Goal: Task Accomplishment & Management: Complete application form

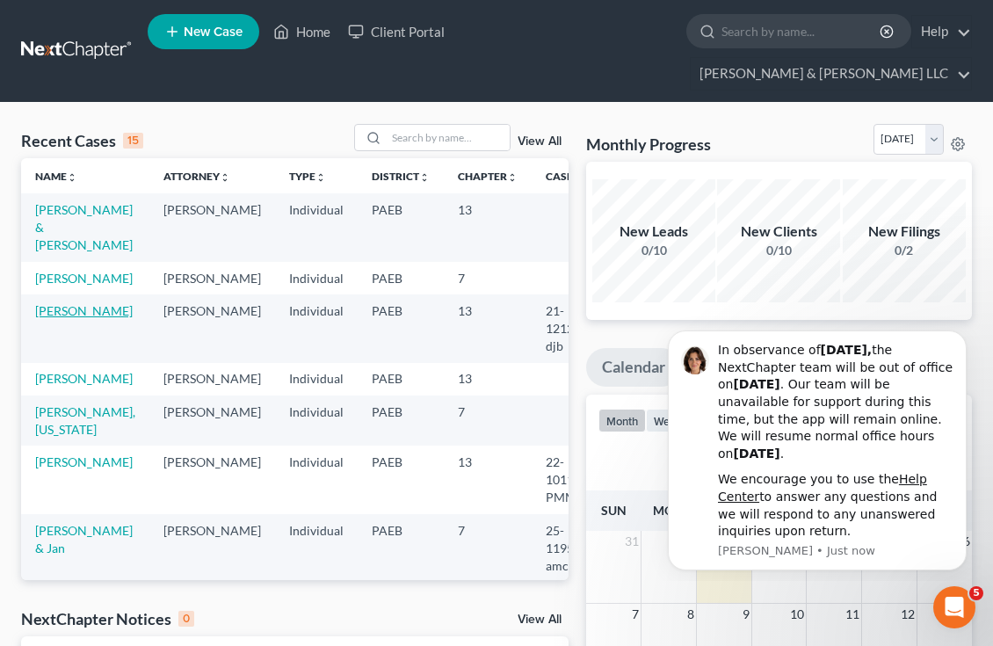
click at [55, 318] on link "[PERSON_NAME]" at bounding box center [84, 310] width 98 height 15
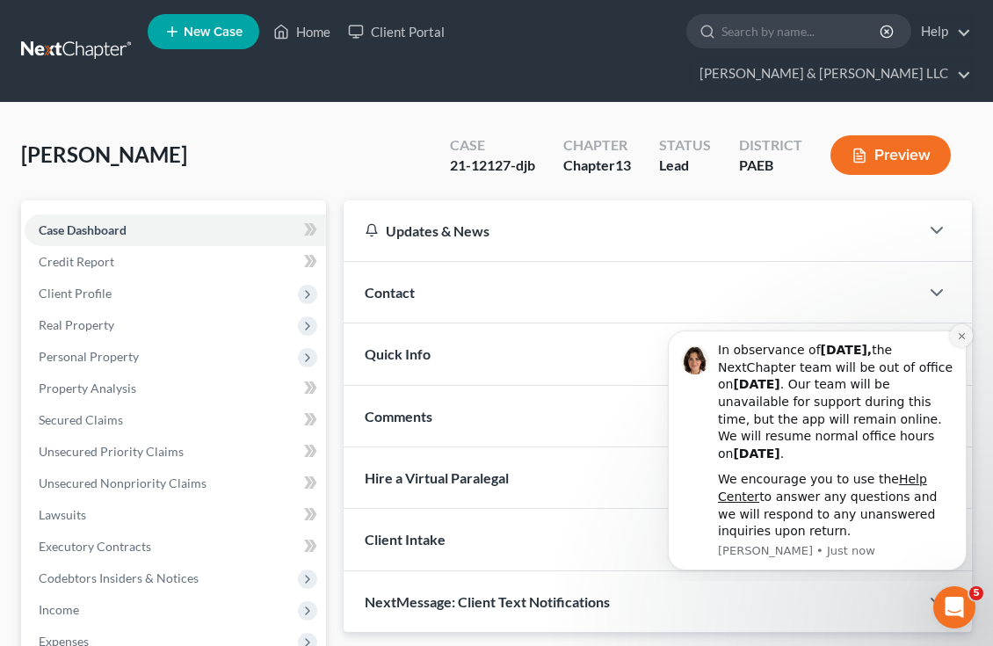
click at [960, 332] on icon "Dismiss notification" at bounding box center [962, 336] width 10 height 10
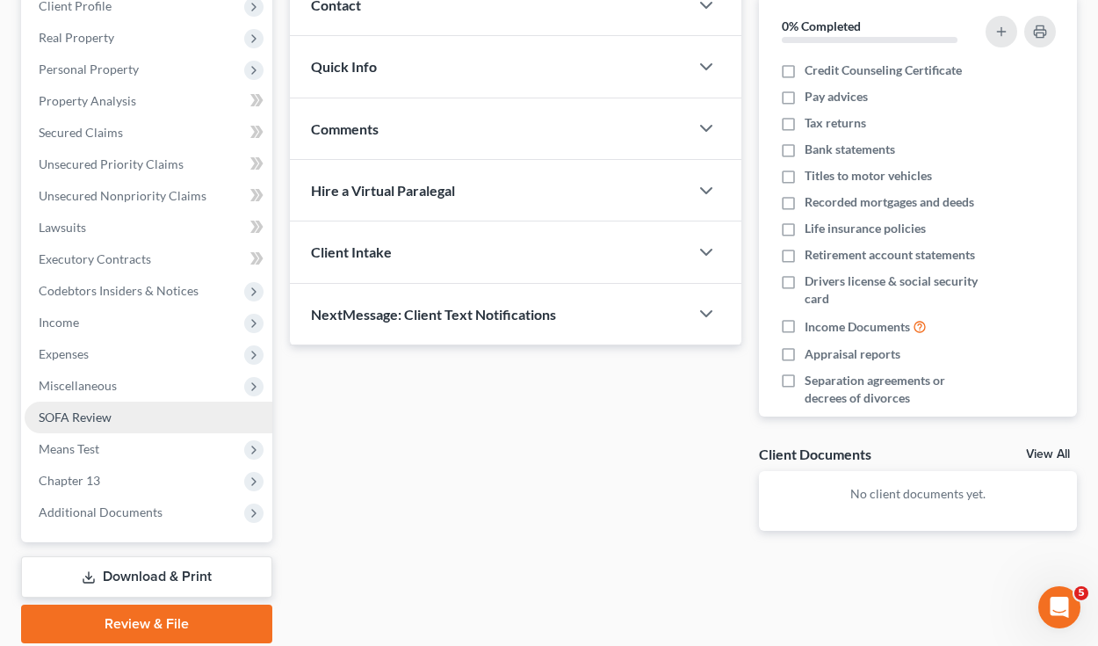
scroll to position [277, 0]
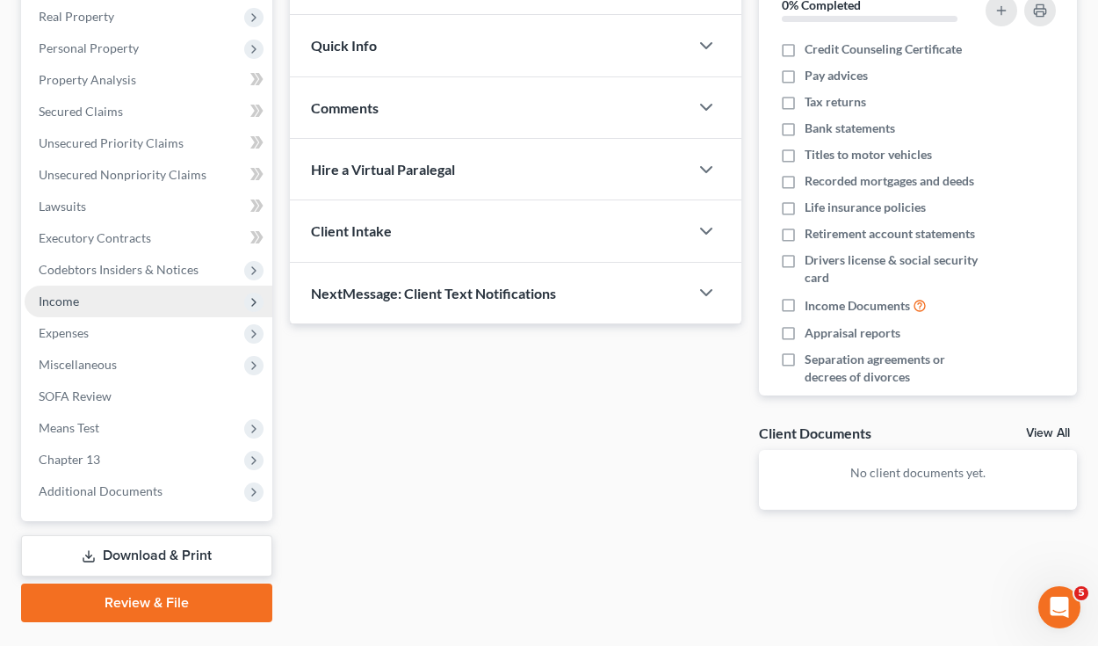
click at [74, 297] on span "Income" at bounding box center [59, 300] width 40 height 15
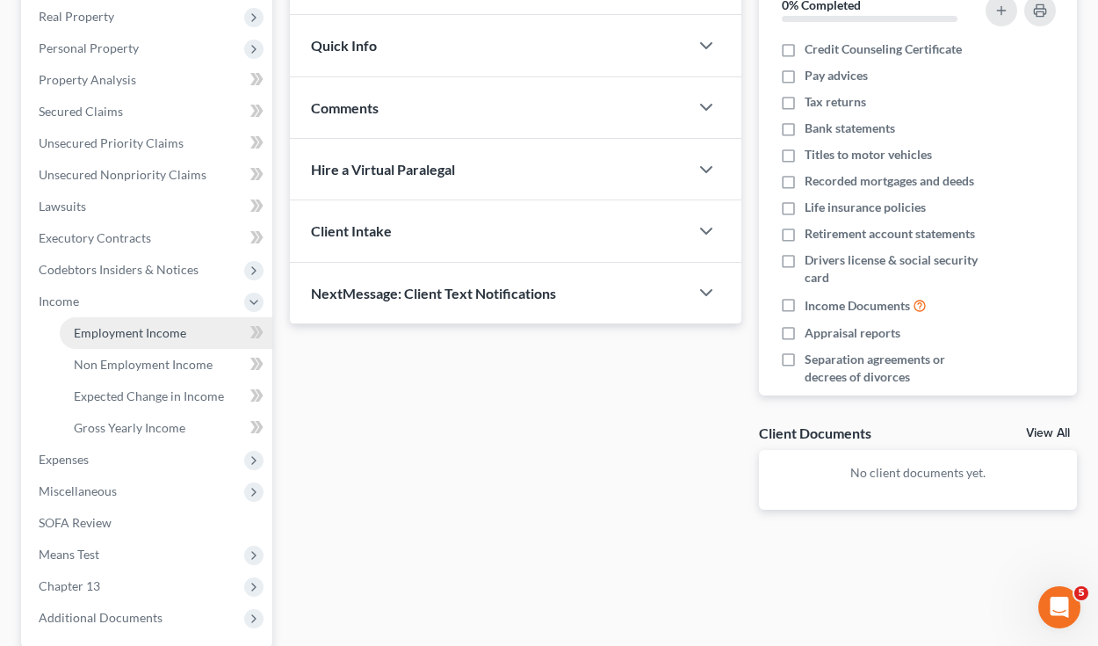
click at [143, 331] on span "Employment Income" at bounding box center [130, 332] width 112 height 15
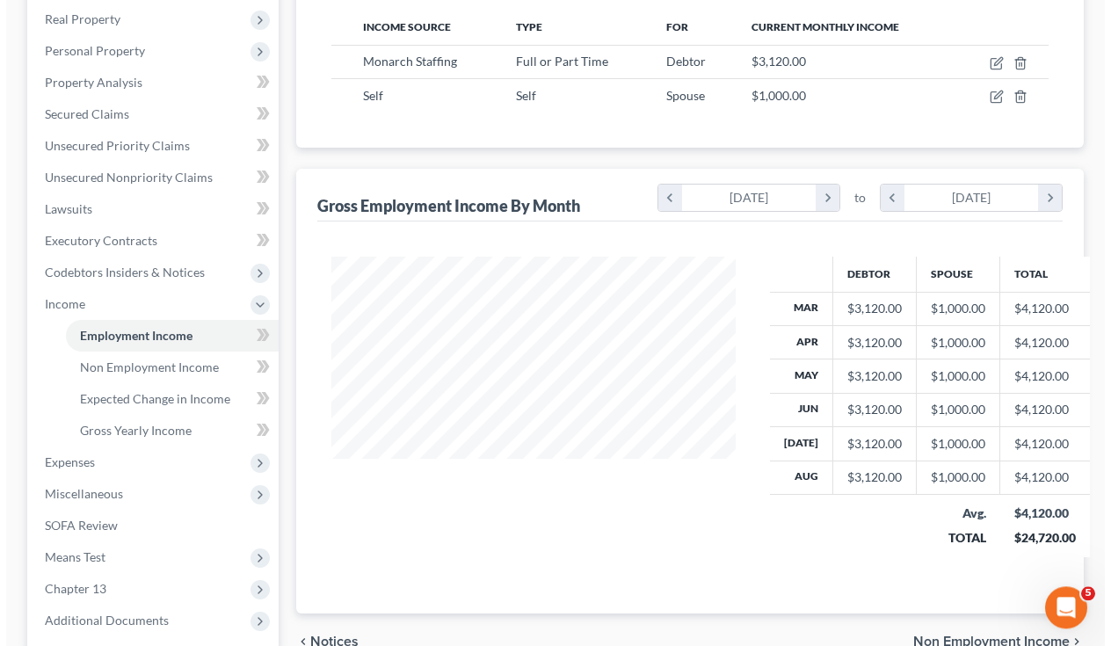
scroll to position [167, 0]
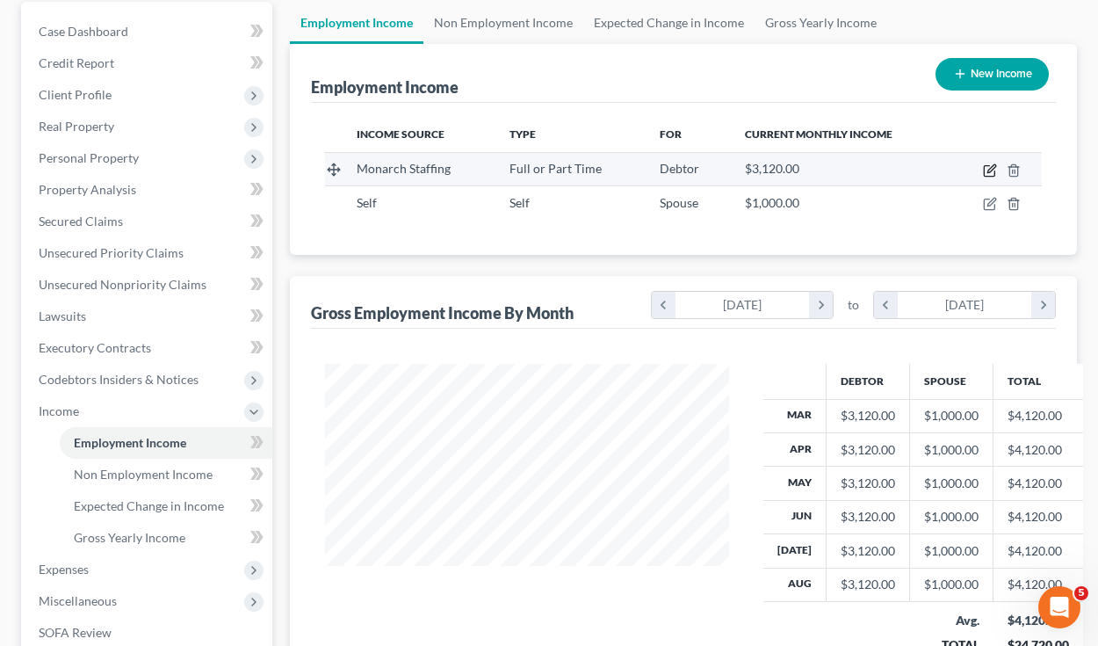
click at [990, 169] on icon "button" at bounding box center [990, 170] width 14 height 14
select select "0"
select select "39"
select select "2"
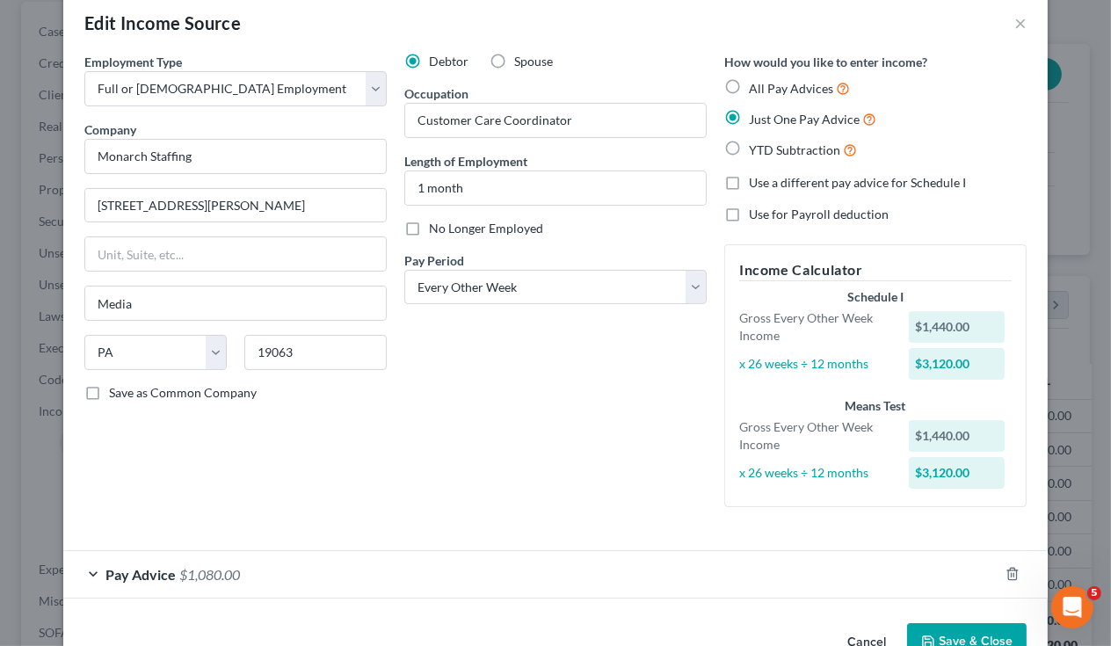
scroll to position [0, 0]
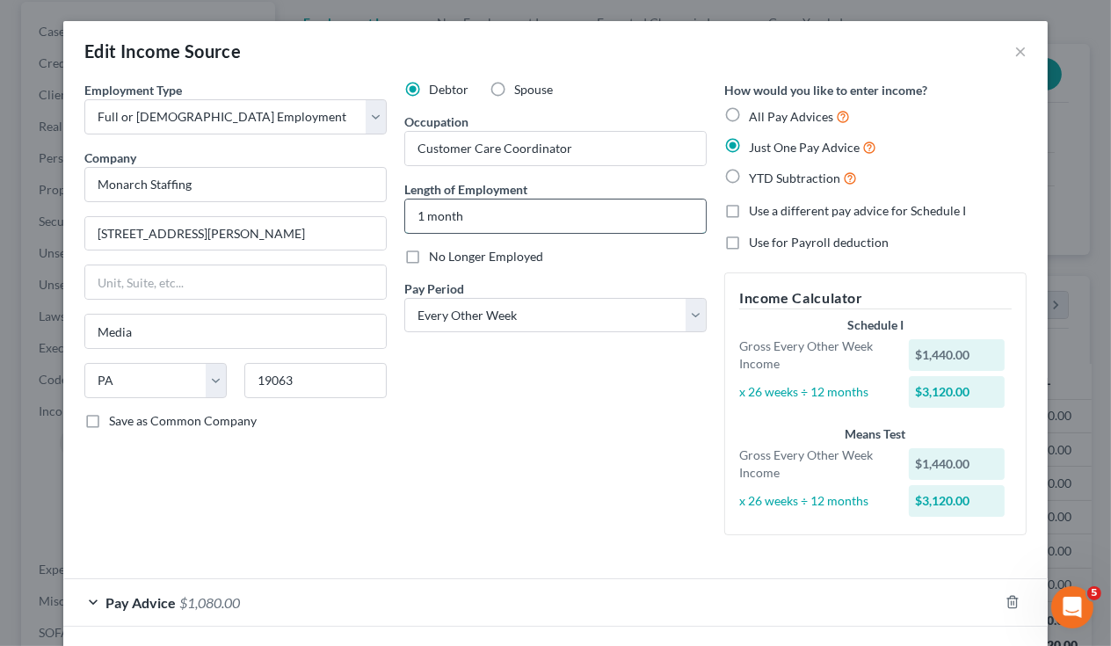
click at [418, 219] on input "1 month" at bounding box center [555, 215] width 300 height 33
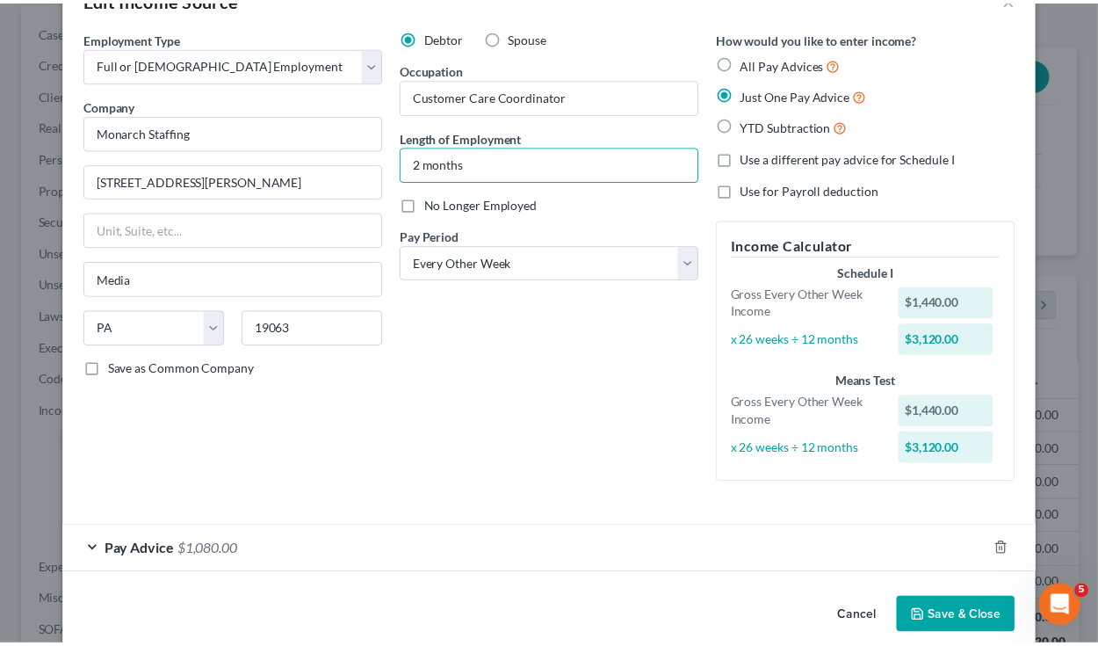
scroll to position [76, 0]
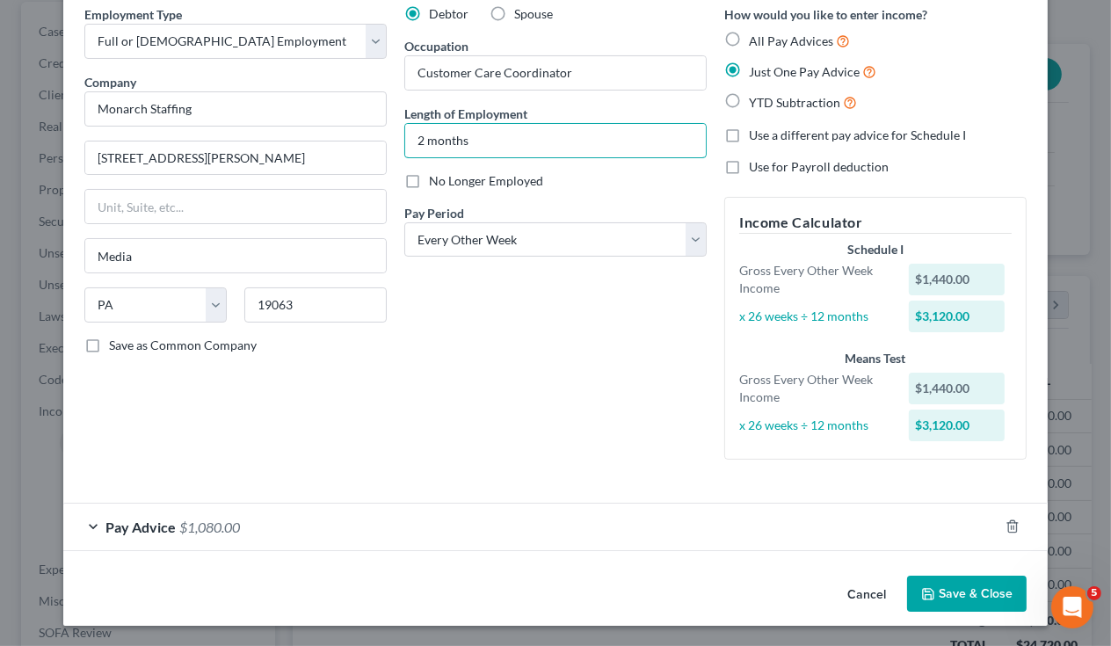
type input "2 months"
click at [960, 591] on button "Save & Close" at bounding box center [966, 593] width 119 height 37
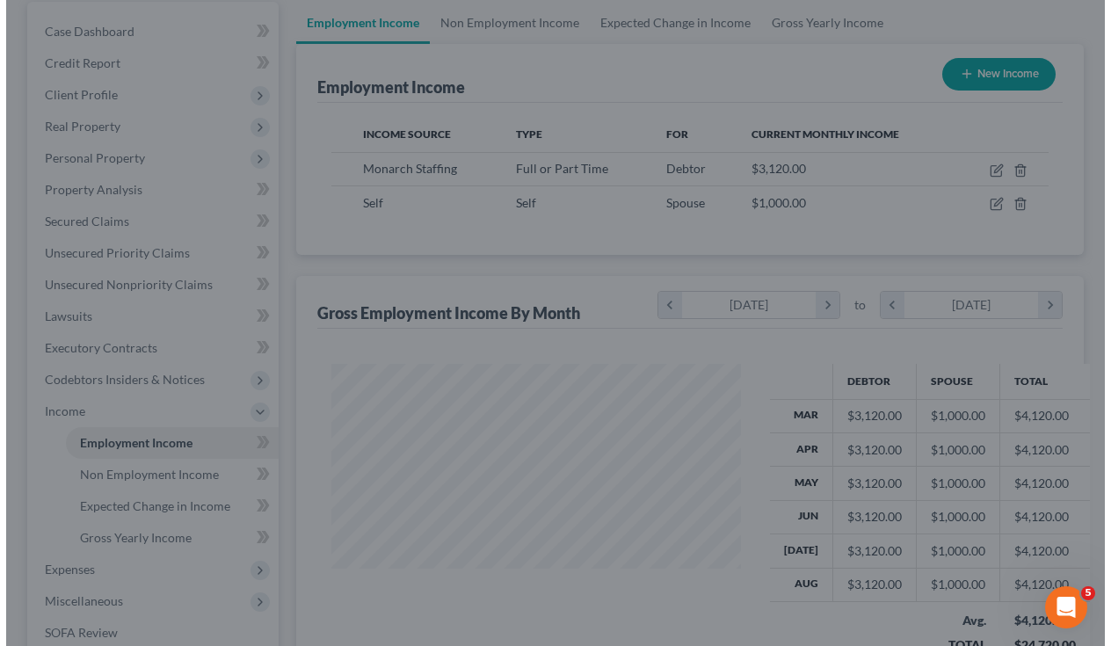
scroll to position [878298, 878173]
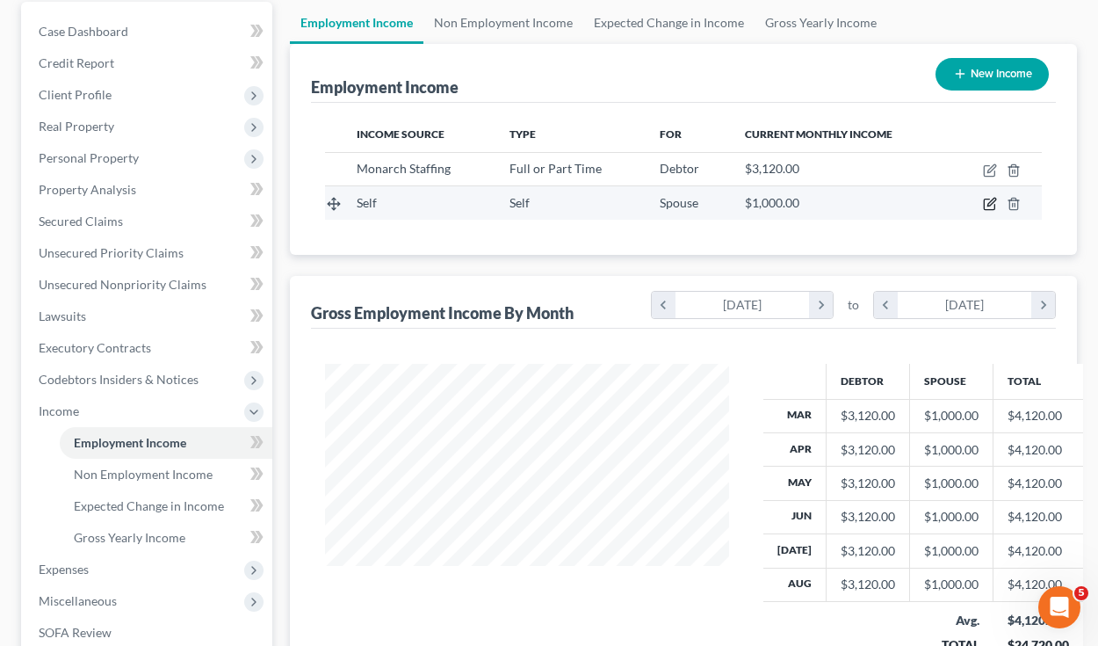
click at [988, 201] on icon "button" at bounding box center [990, 204] width 14 height 14
select select "1"
select select "0"
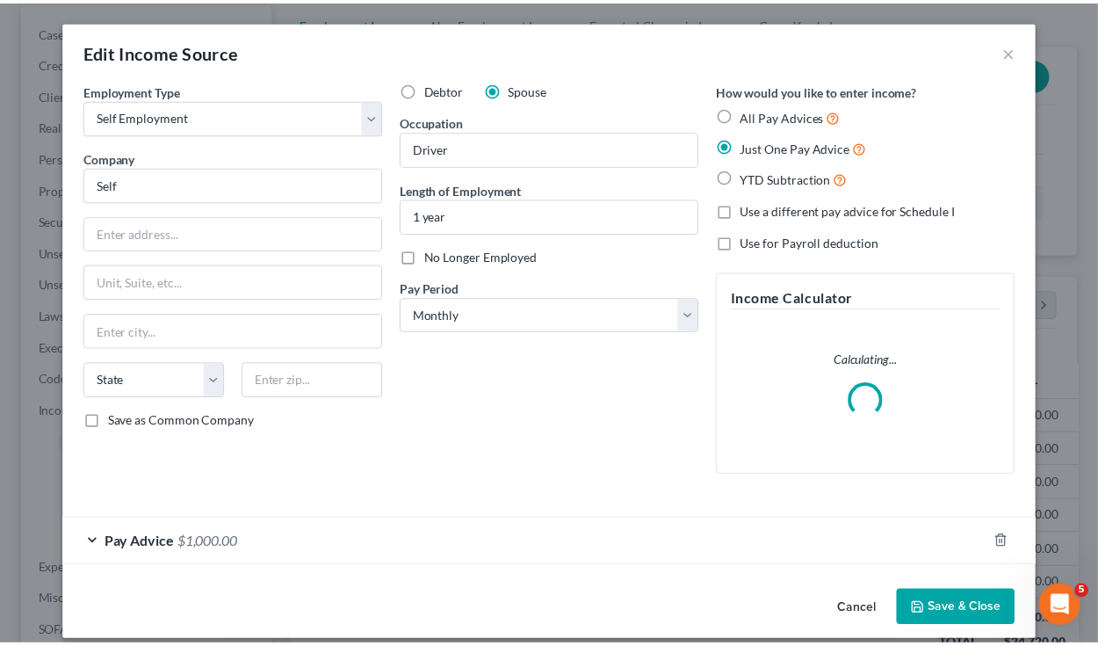
scroll to position [313, 444]
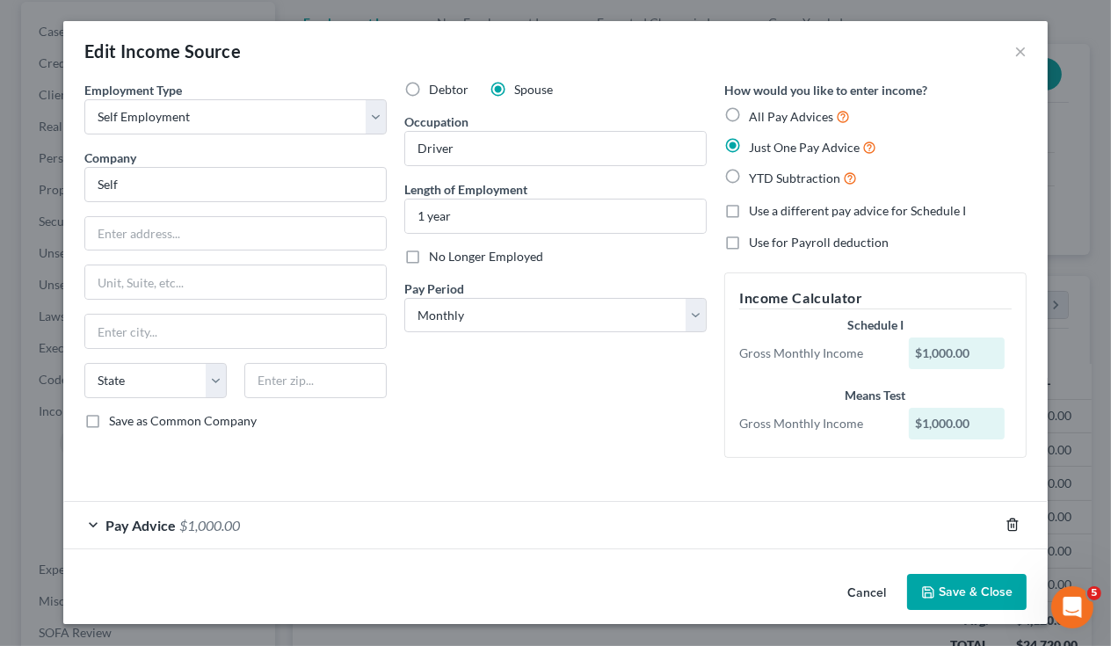
click at [1004, 521] on icon "button" at bounding box center [1012, 525] width 14 height 14
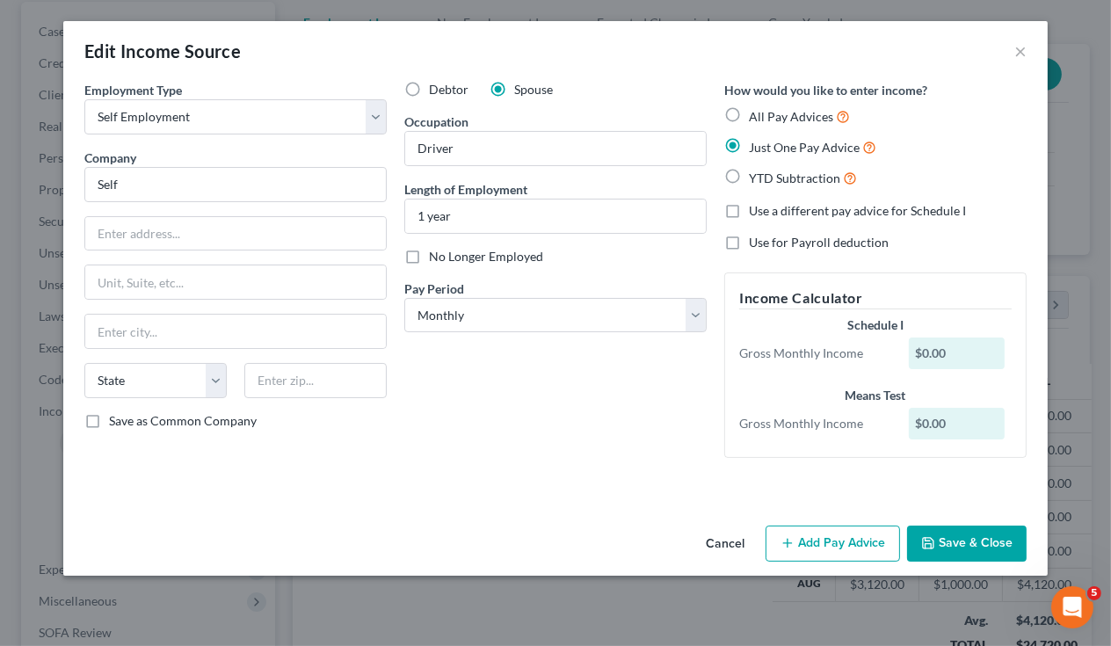
click at [720, 539] on button "Cancel" at bounding box center [724, 544] width 67 height 35
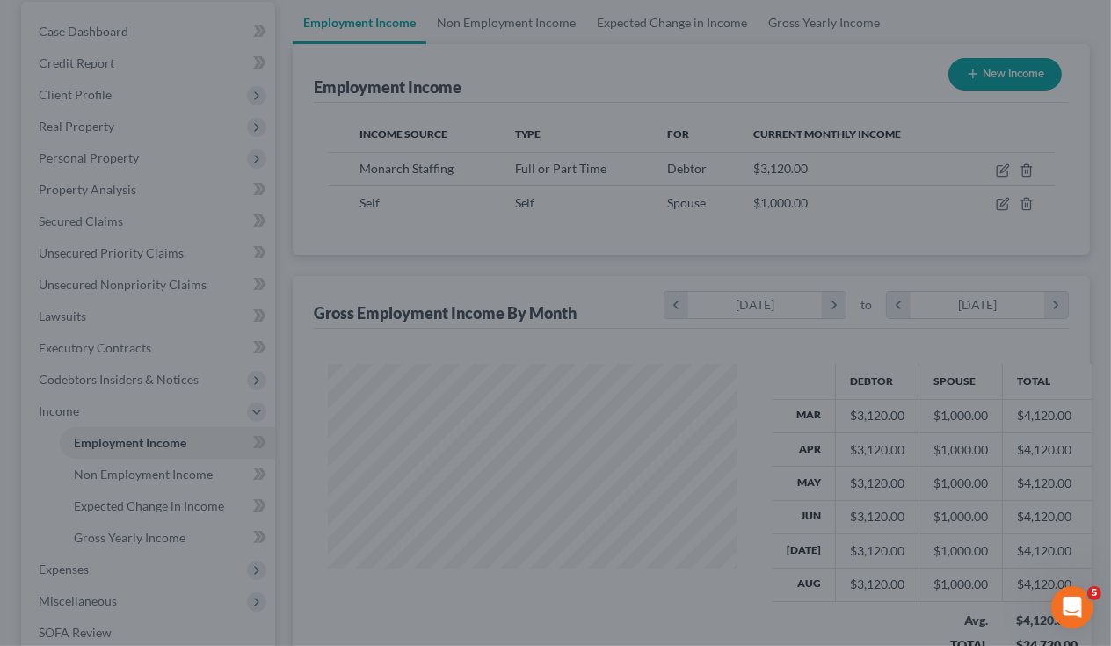
scroll to position [878298, 878173]
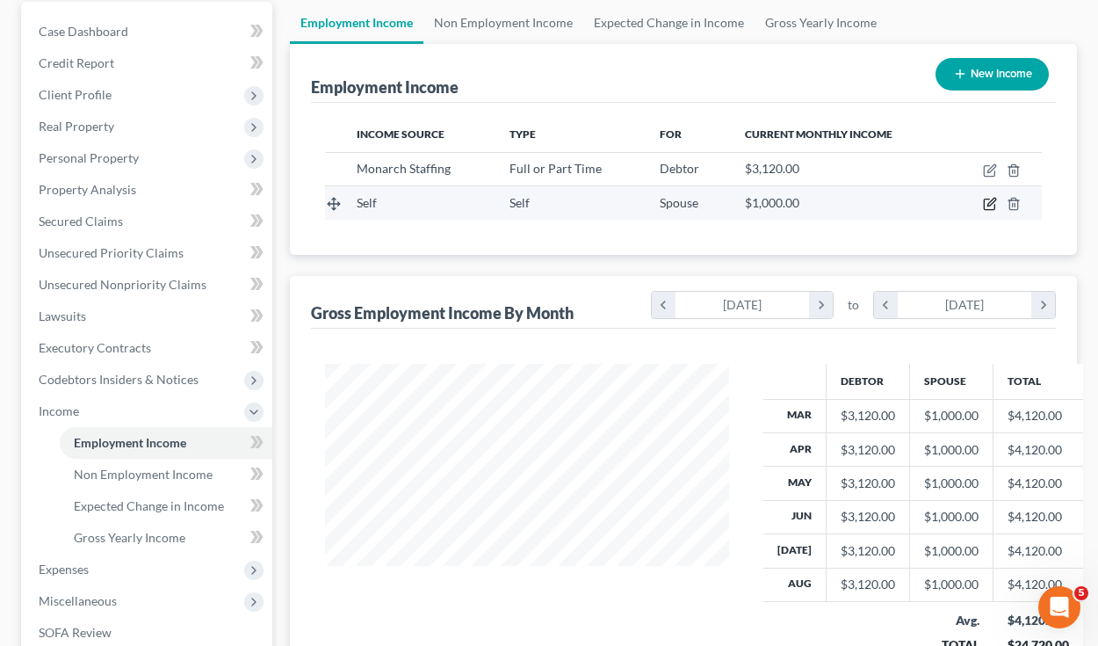
click at [992, 200] on icon "button" at bounding box center [990, 204] width 14 height 14
select select "1"
select select "0"
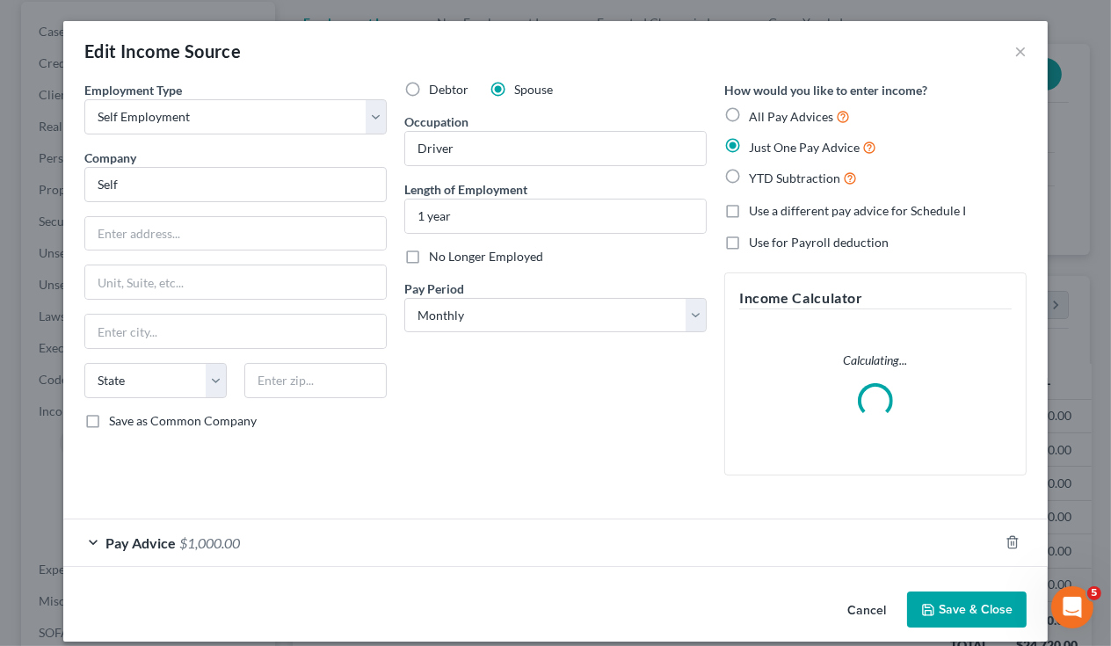
scroll to position [313, 444]
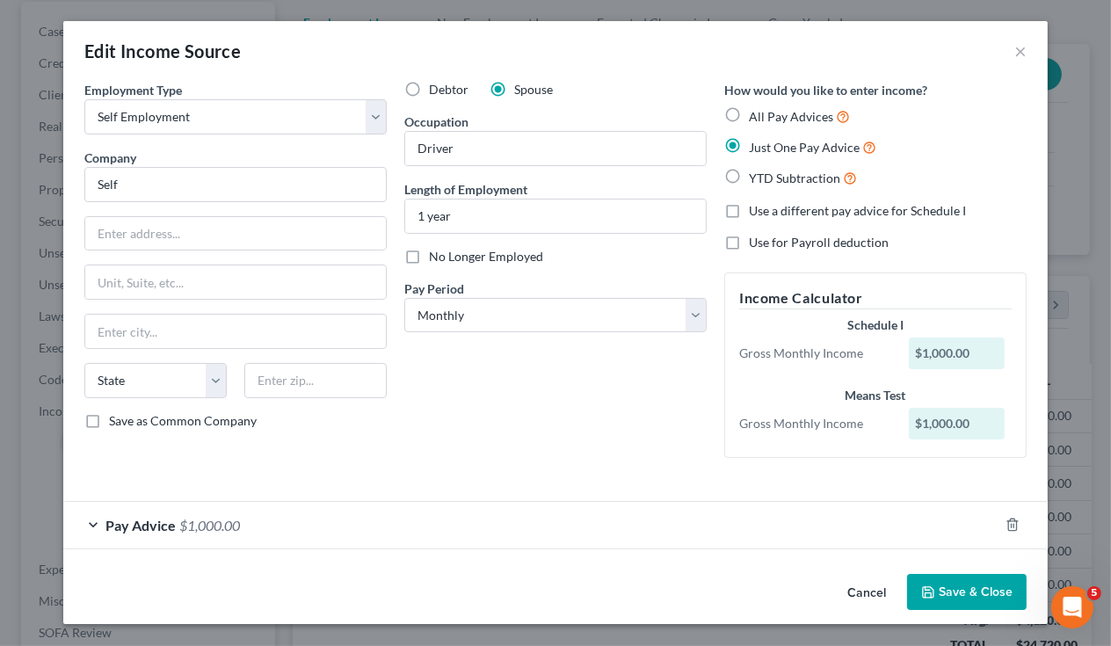
click at [90, 525] on div "Pay Advice $1,000.00" at bounding box center [530, 525] width 935 height 47
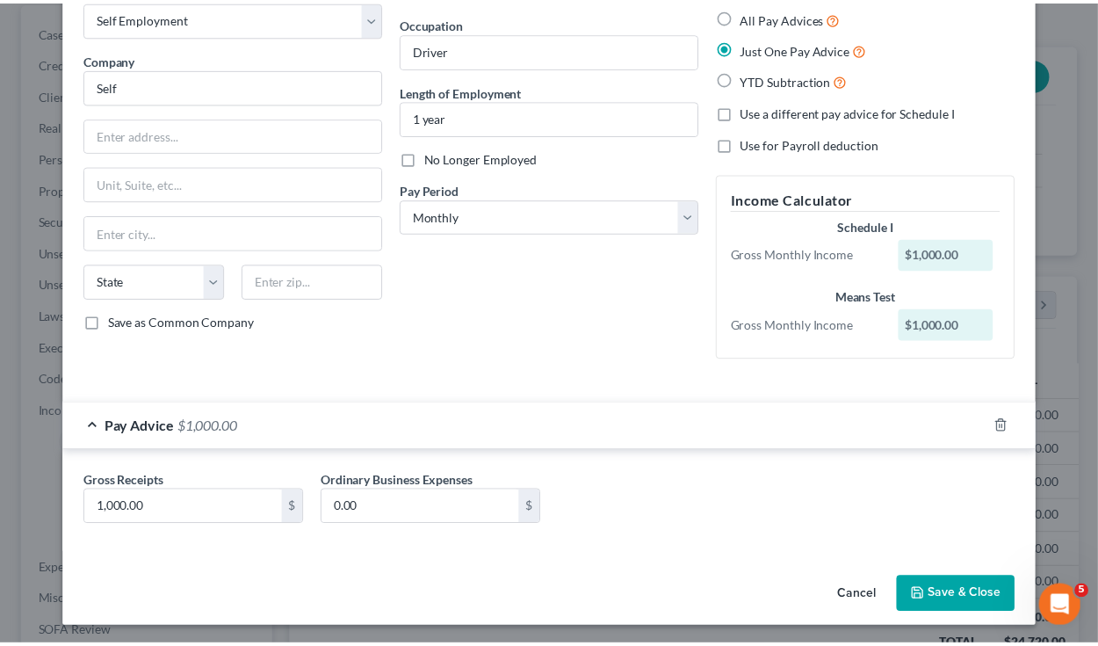
scroll to position [101, 0]
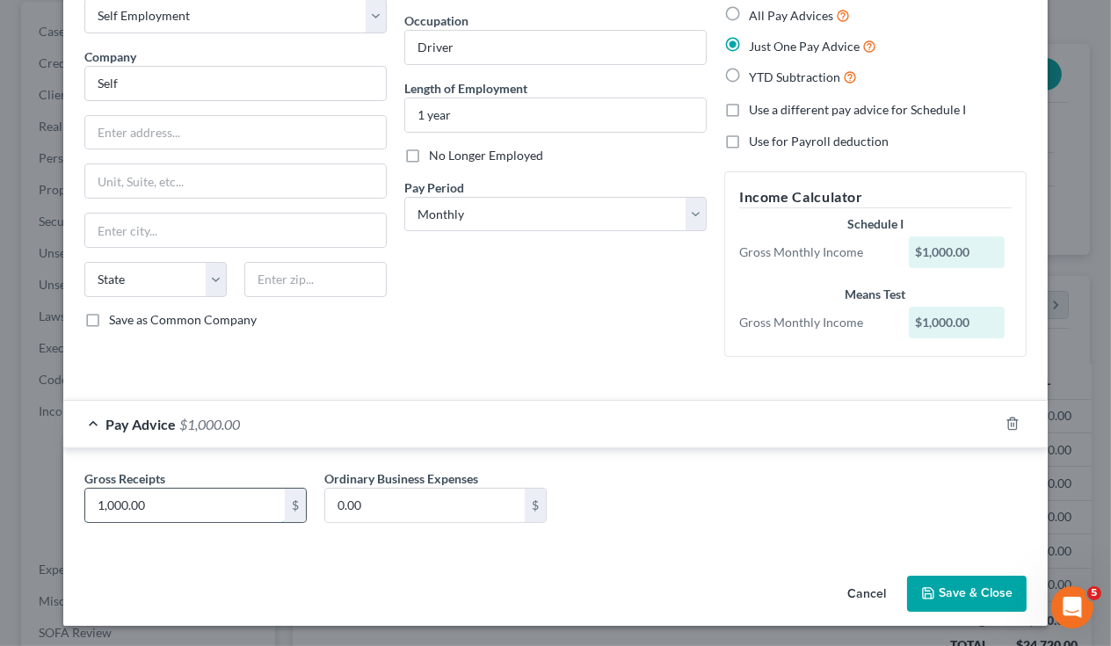
click at [109, 505] on input "1,000.00" at bounding box center [184, 505] width 199 height 33
type input "2,500"
click at [964, 586] on button "Save & Close" at bounding box center [966, 593] width 119 height 37
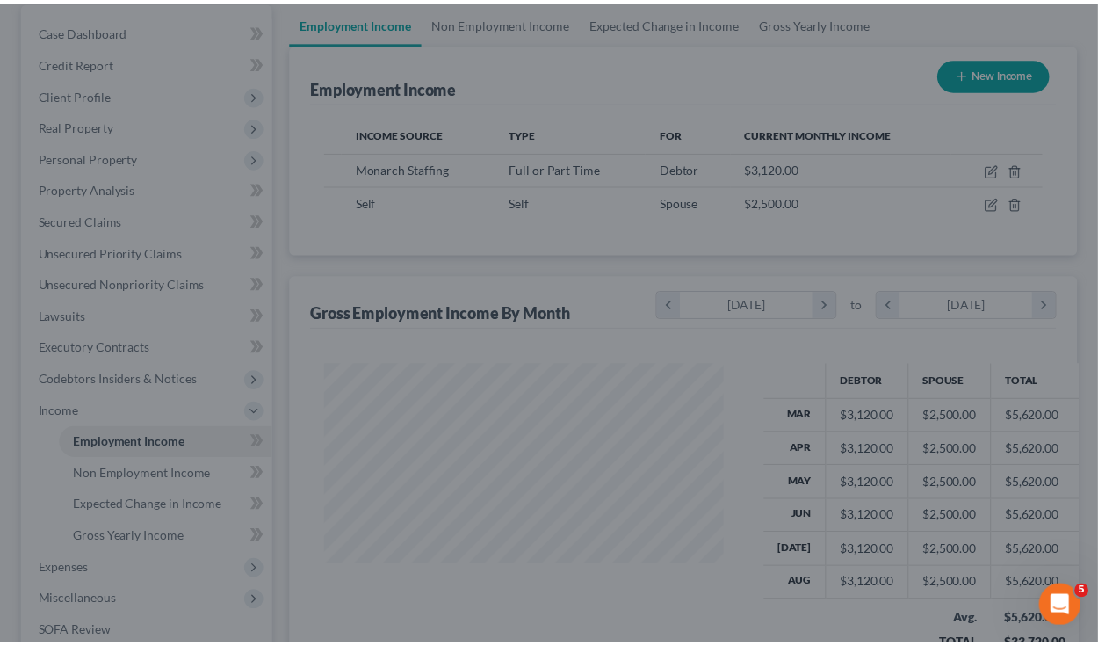
scroll to position [878298, 878173]
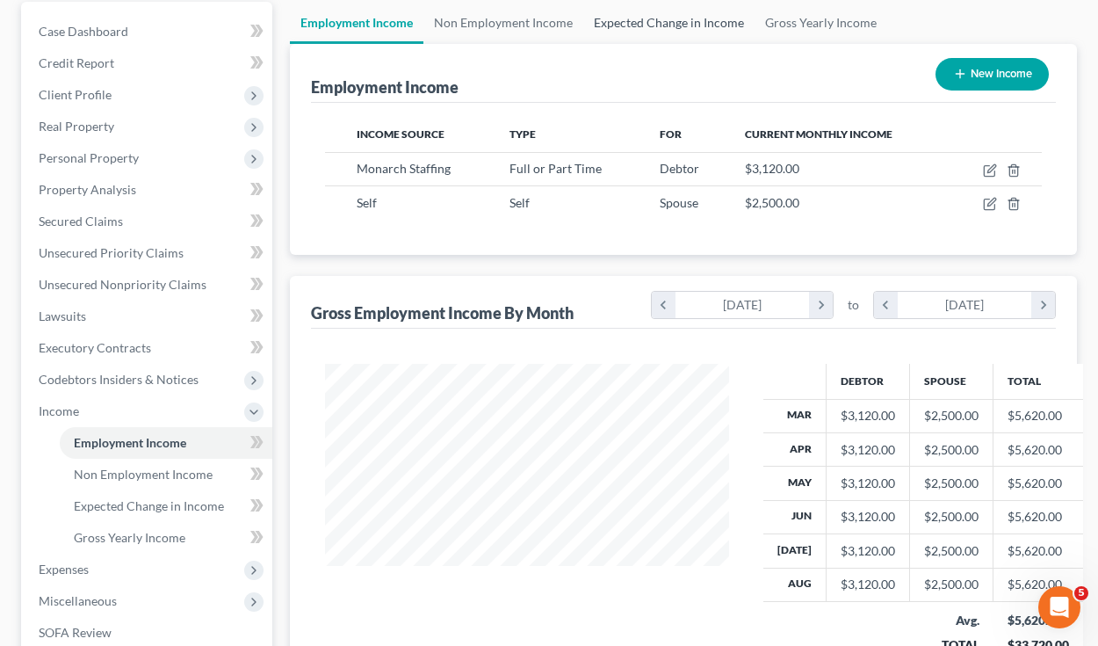
click at [707, 25] on link "Expected Change in Income" at bounding box center [668, 23] width 171 height 42
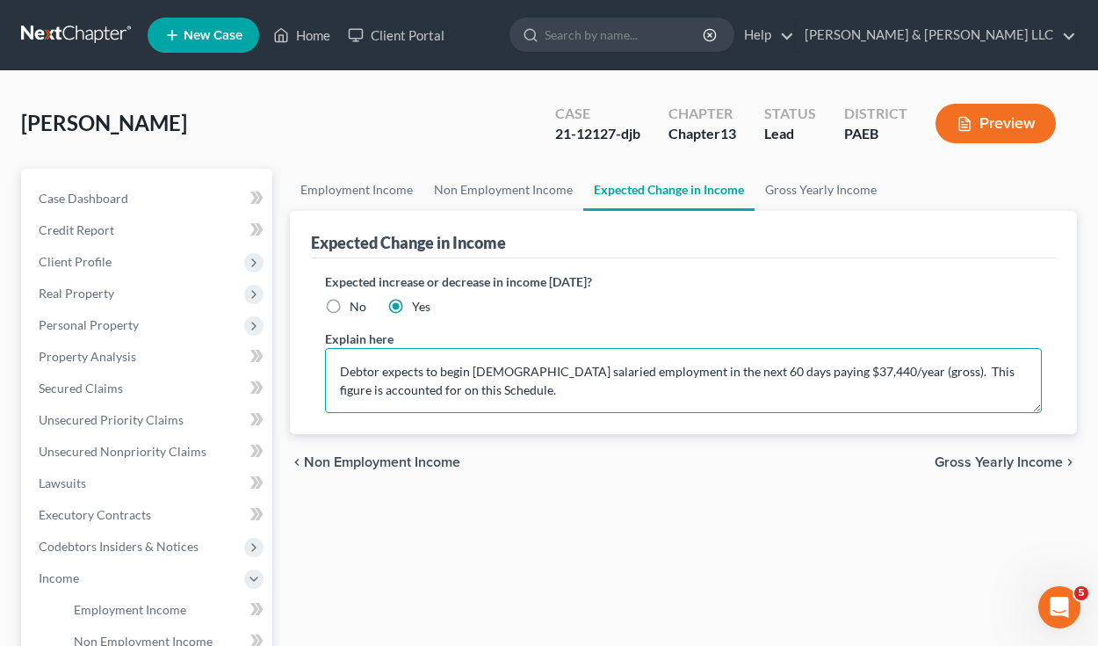
click at [379, 369] on textarea "Debtor expects to begin [DEMOGRAPHIC_DATA] salaried employment in the next 60 d…" at bounding box center [684, 380] width 718 height 65
click at [667, 370] on textarea "Debtor is currently working through an agency, but expects to begin [DEMOGRAPHI…" at bounding box center [684, 380] width 718 height 65
click at [419, 390] on textarea "Debtor is currently working through an agency, but expects to become a direct h…" at bounding box center [684, 380] width 718 height 65
drag, startPoint x: 419, startPoint y: 390, endPoint x: 435, endPoint y: 387, distance: 16.0
click at [435, 387] on textarea "Debtor is currently working through an agency, but expects to become a direct h…" at bounding box center [684, 380] width 718 height 65
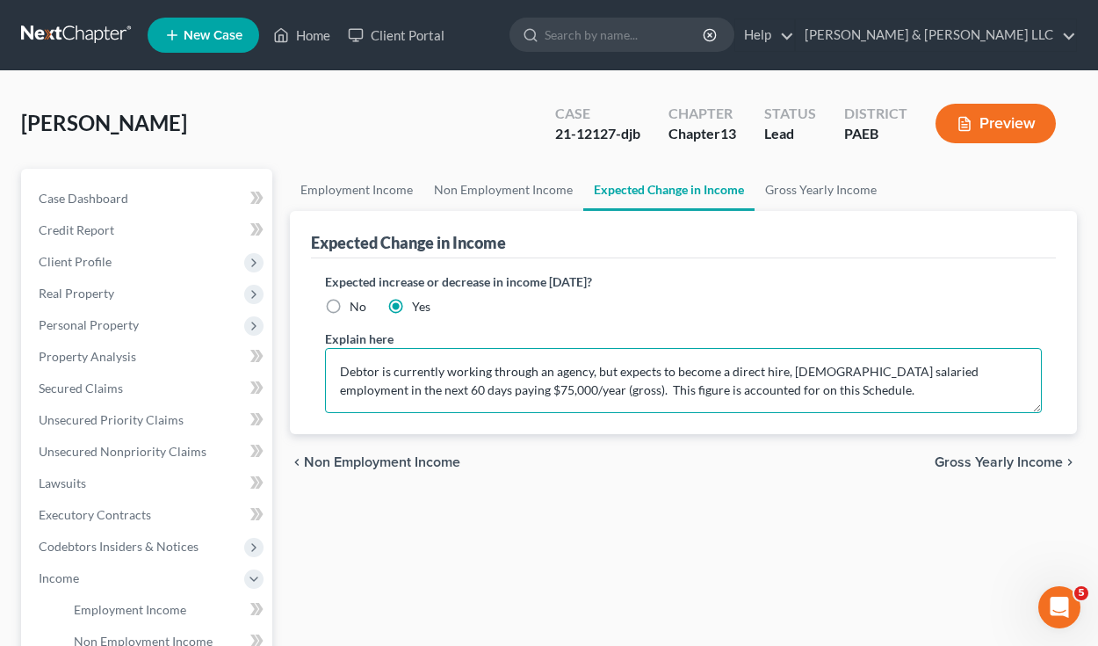
drag, startPoint x: 756, startPoint y: 390, endPoint x: 517, endPoint y: 394, distance: 239.0
click at [517, 394] on textarea "Debtor is currently working through an agency, but expects to become a direct h…" at bounding box center [684, 380] width 718 height 65
click at [905, 368] on textarea "Debtor is currently working through an agency, but expects to become a direct h…" at bounding box center [684, 380] width 718 height 65
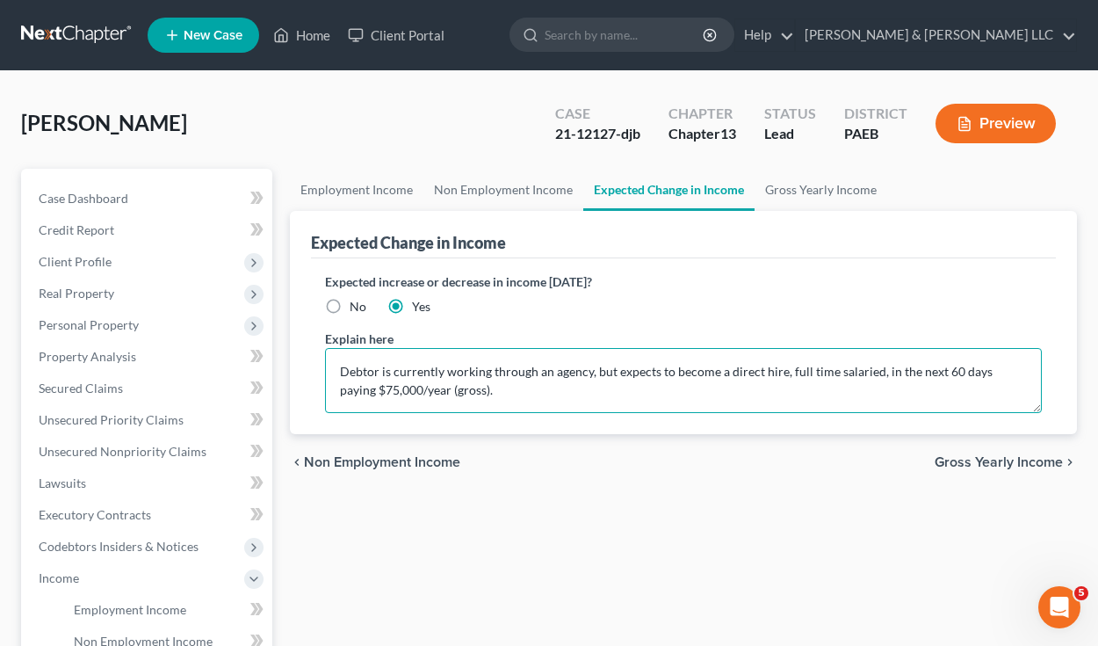
click at [805, 372] on textarea "Debtor is currently working through an agency, but expects to become a direct h…" at bounding box center [684, 380] width 718 height 65
click at [344, 391] on textarea "Debtor is currently working through an agency, but expects to become a direct h…" at bounding box center [684, 380] width 718 height 65
click at [343, 394] on textarea "Debtor is currently working through an agency, but expects to become a direct h…" at bounding box center [684, 380] width 718 height 65
type textarea "Debtor is currently working through an agency, but expects to become a direct h…"
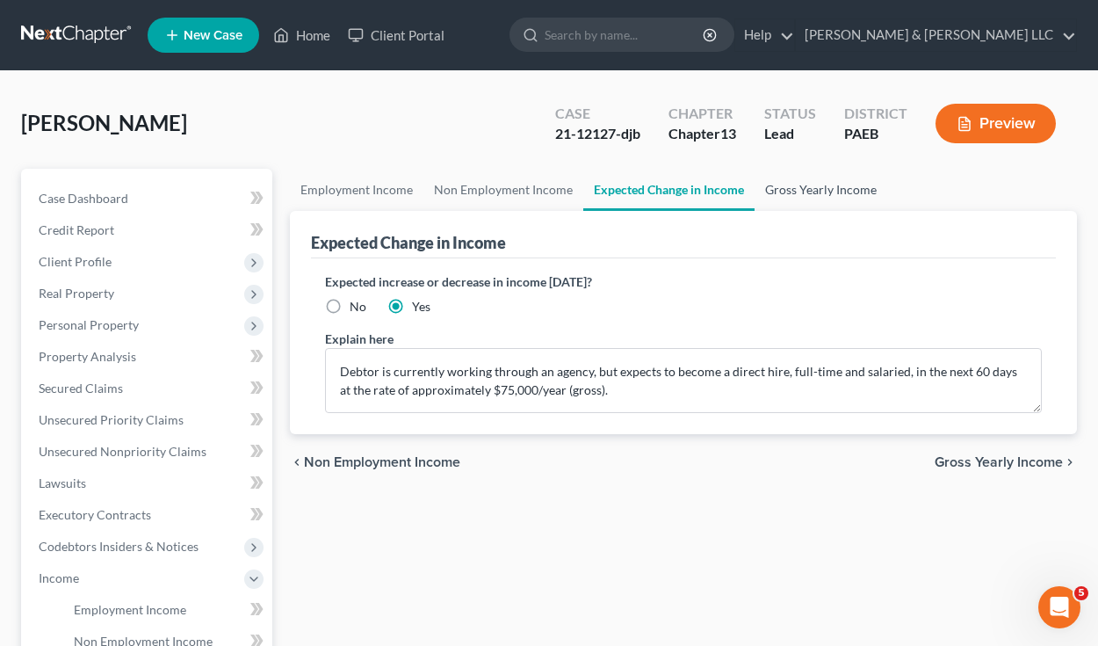
click at [829, 185] on link "Gross Yearly Income" at bounding box center [821, 190] width 133 height 42
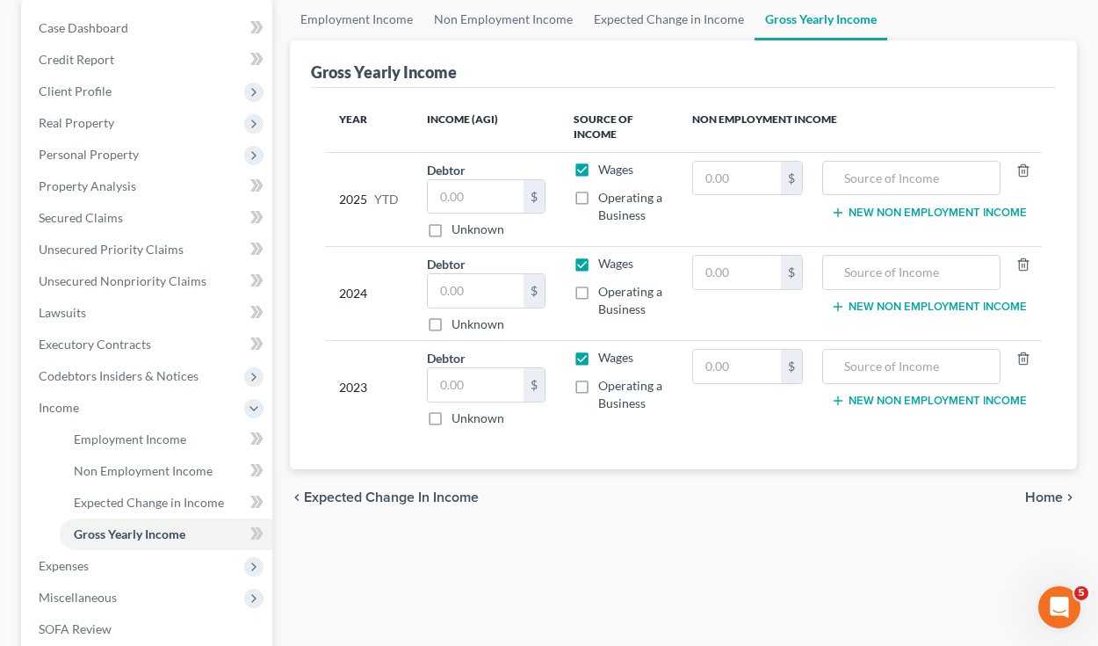
scroll to position [167, 0]
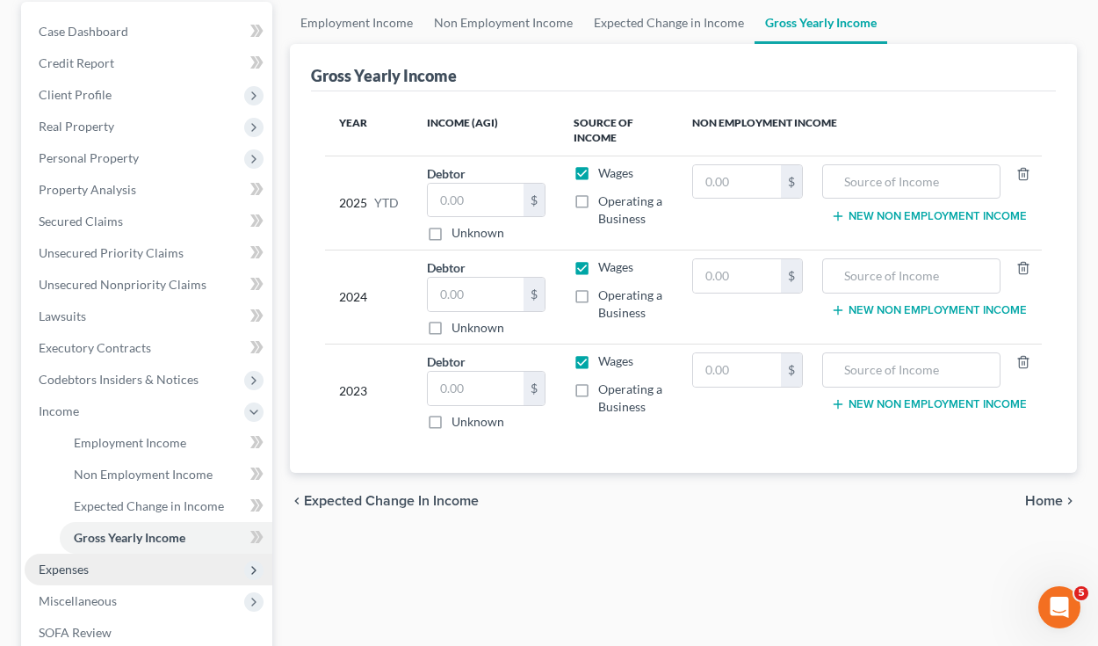
click at [84, 570] on span "Expenses" at bounding box center [64, 568] width 50 height 15
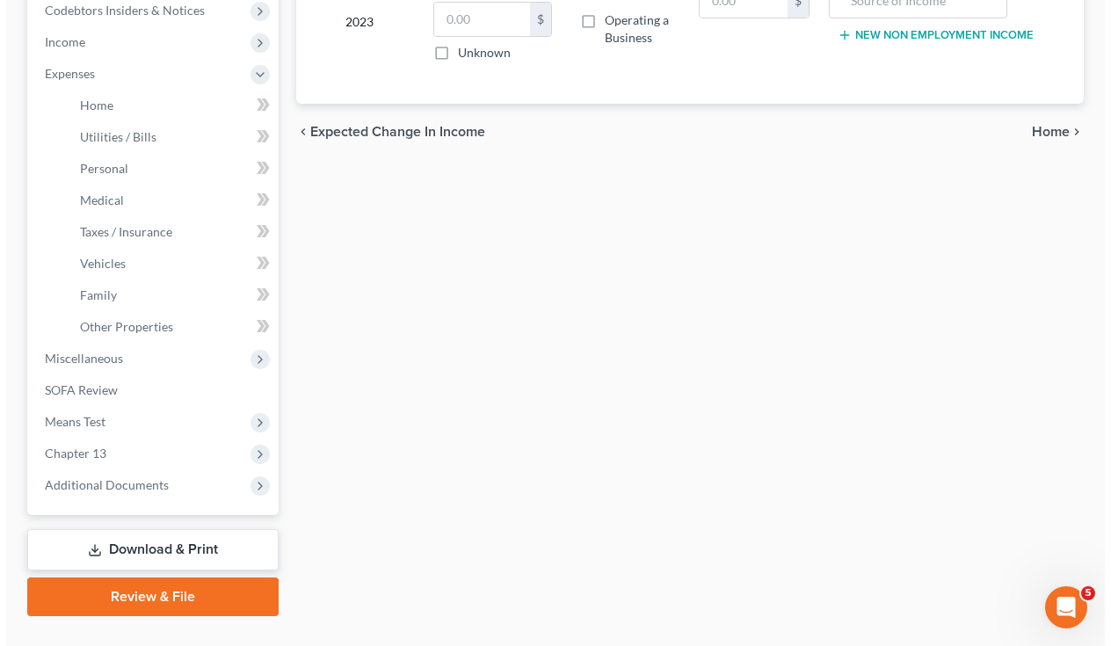
scroll to position [0, 0]
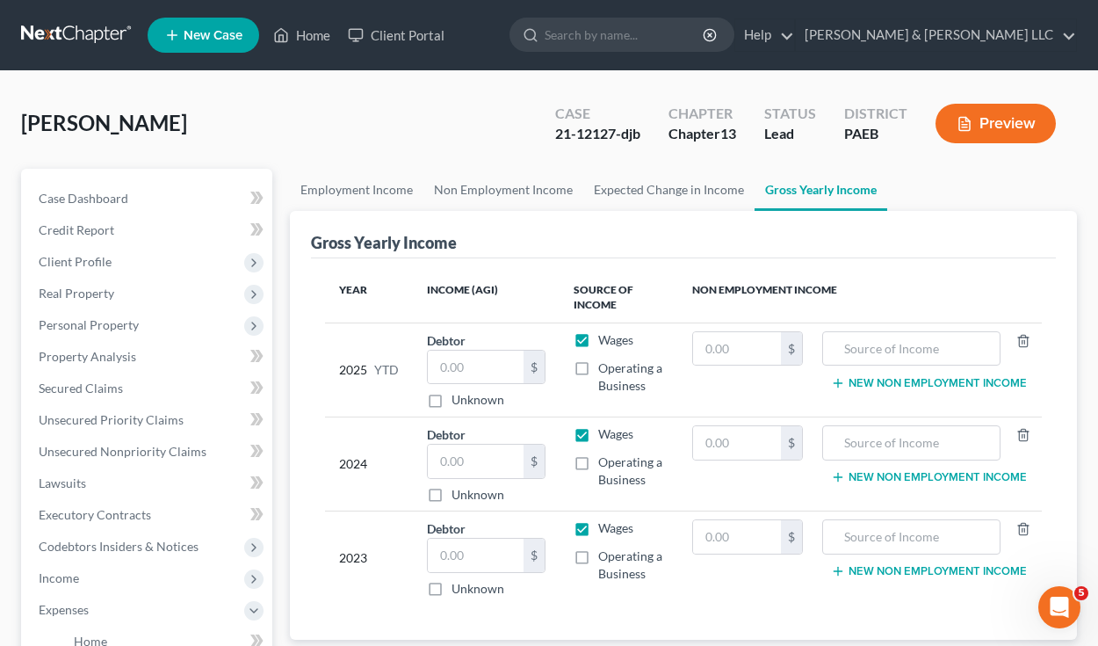
click at [1004, 105] on button "Preview" at bounding box center [996, 124] width 120 height 40
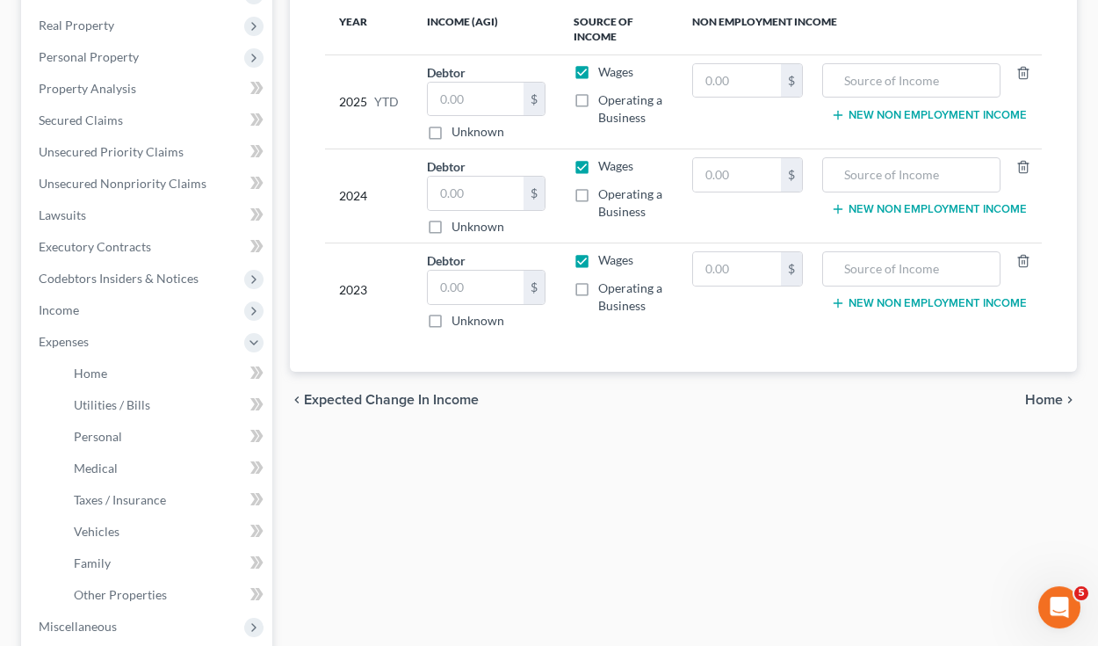
scroll to position [369, 0]
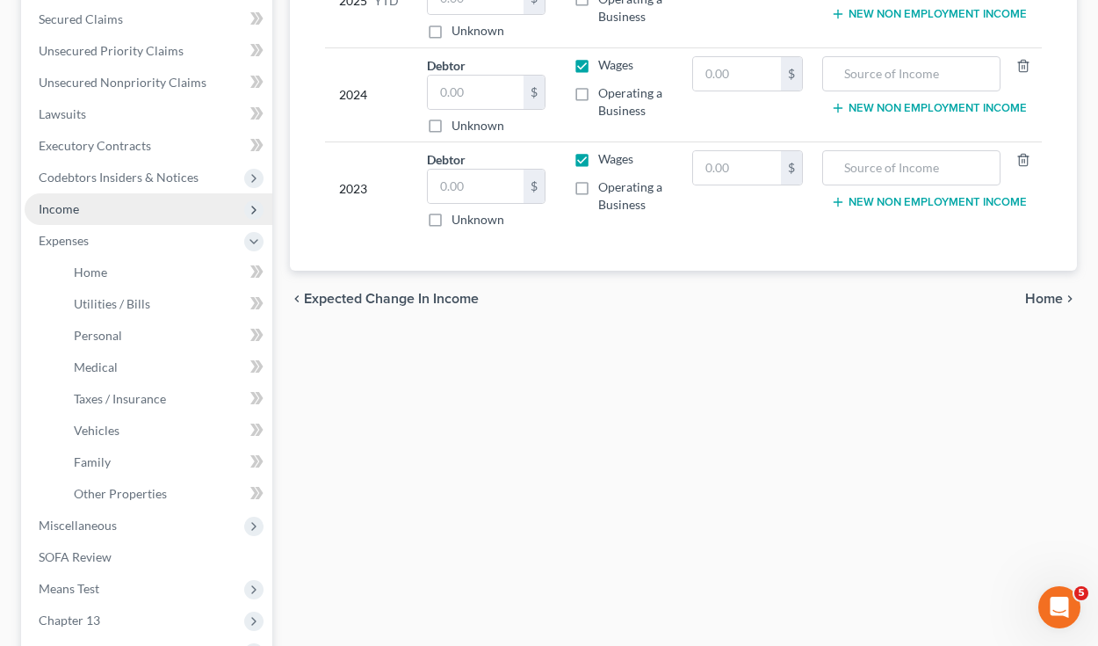
click at [254, 206] on icon at bounding box center [254, 210] width 14 height 14
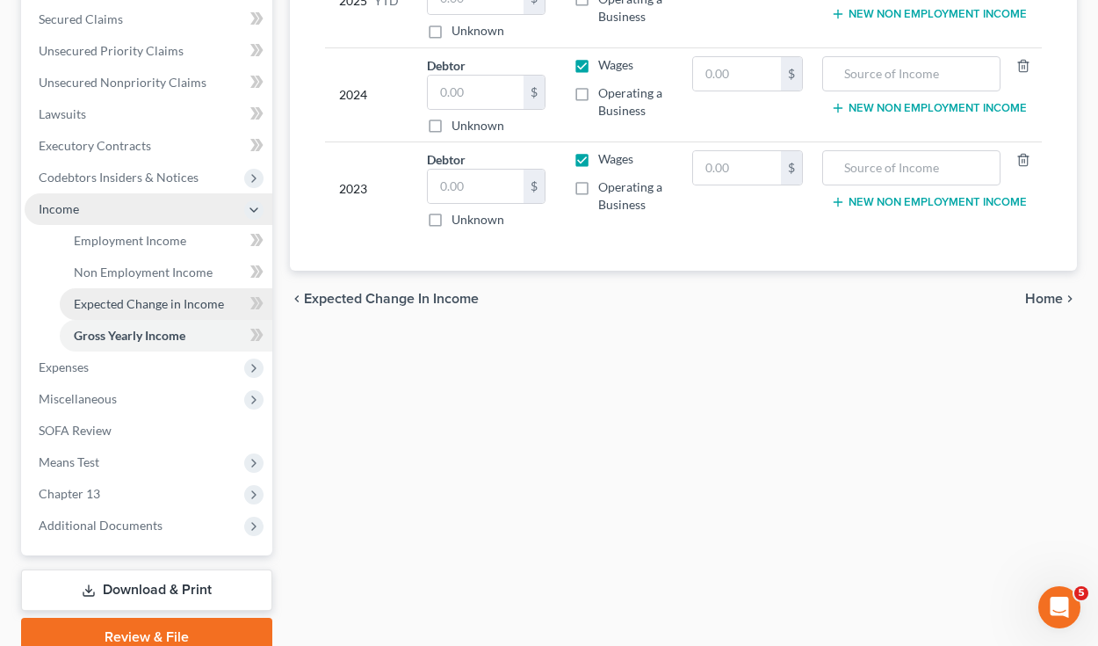
click at [202, 314] on link "Expected Change in Income" at bounding box center [166, 304] width 213 height 32
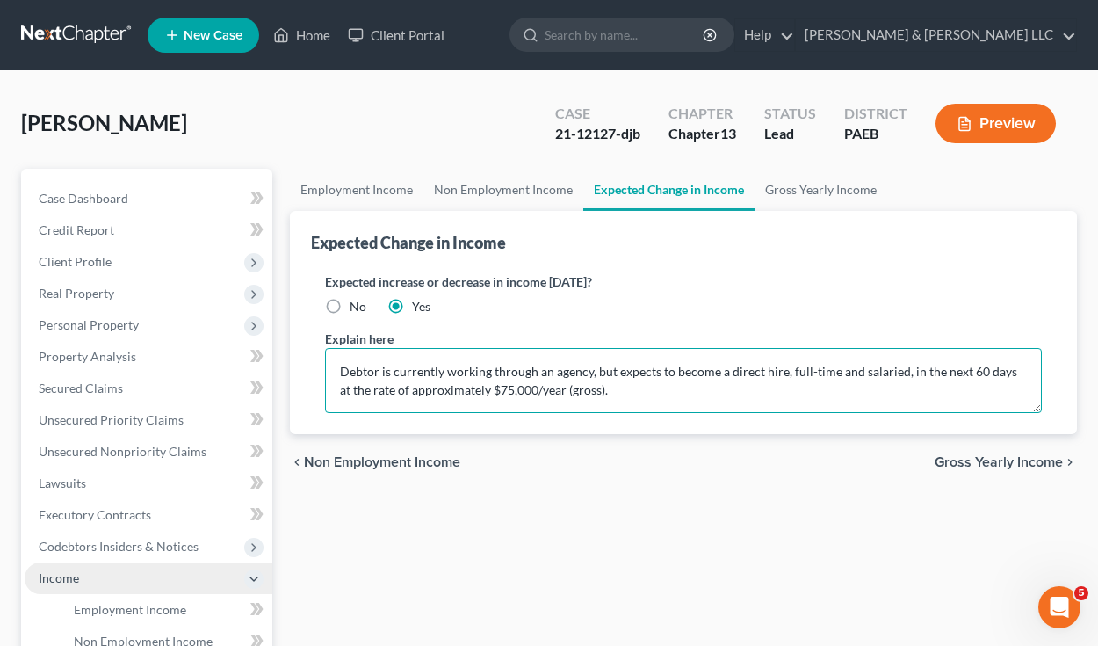
click at [626, 390] on textarea "Debtor is currently working through an agency, but expects to become a direct h…" at bounding box center [684, 380] width 718 height 65
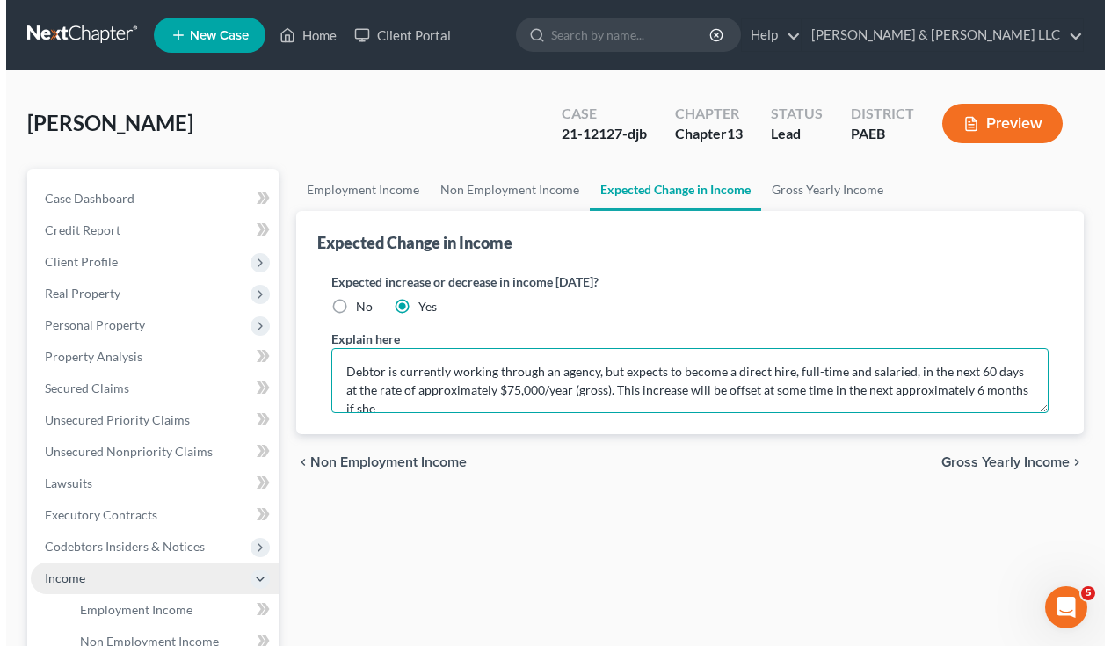
scroll to position [4, 0]
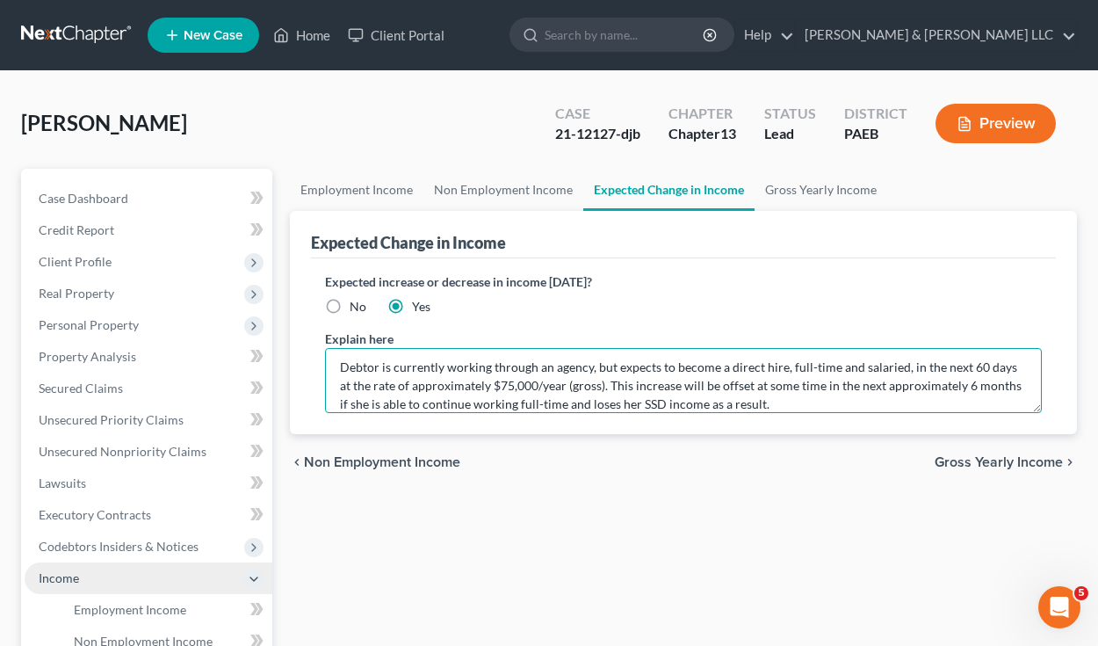
click at [688, 385] on textarea "Debtor is currently working through an agency, but expects to become a direct h…" at bounding box center [684, 380] width 718 height 65
click at [969, 388] on textarea "Debtor is currently working through an agency, but expects to become a direct h…" at bounding box center [684, 380] width 718 height 65
click at [628, 385] on textarea "Debtor is currently working through an agency, but expects to become a direct h…" at bounding box center [684, 380] width 718 height 65
click at [609, 385] on textarea "Debtor is currently working through an agency, but expects to become a direct h…" at bounding box center [684, 380] width 718 height 65
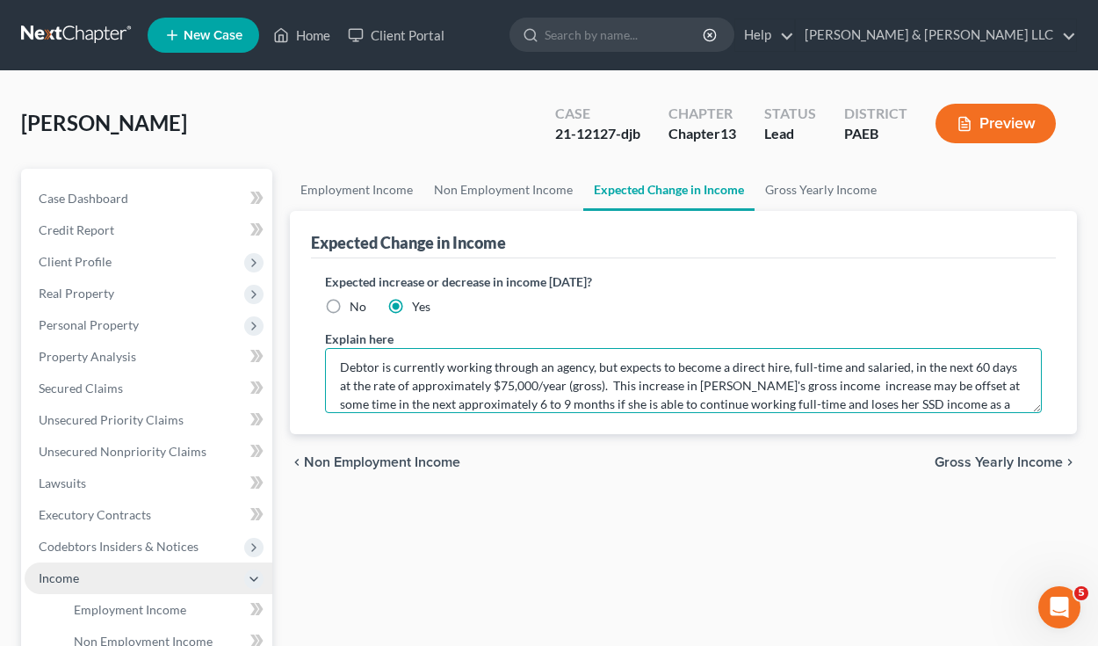
click at [826, 389] on textarea "Debtor is currently working through an agency, but expects to become a direct h…" at bounding box center [684, 380] width 718 height 65
type textarea "Debtor is currently working through an agency, but expects to become a direct h…"
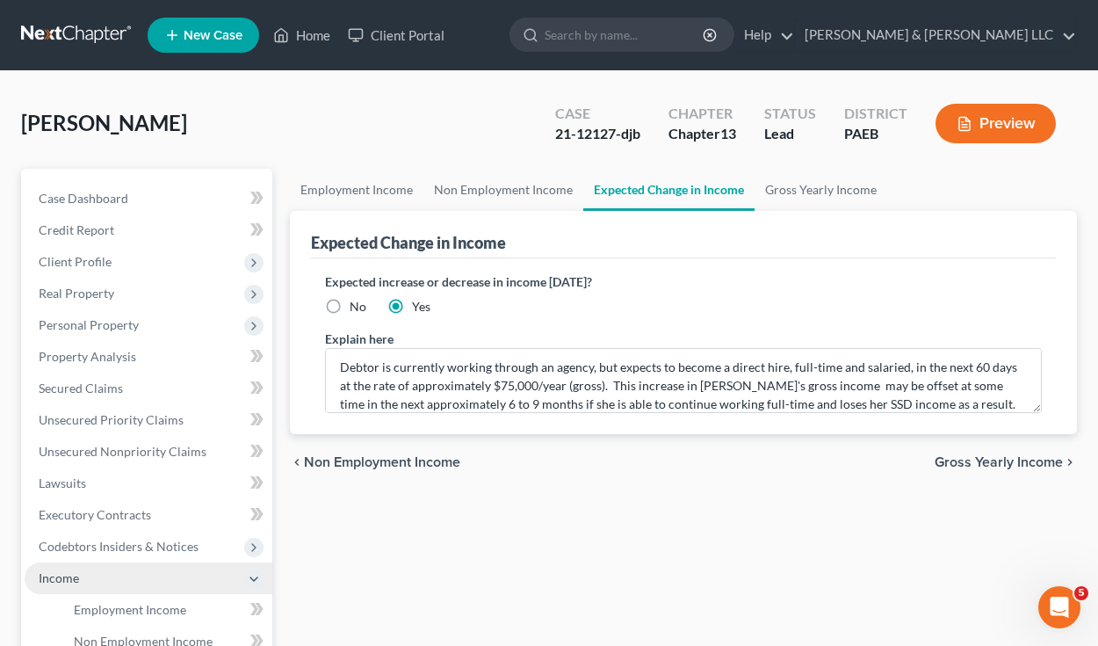
click at [993, 121] on button "Preview" at bounding box center [996, 124] width 120 height 40
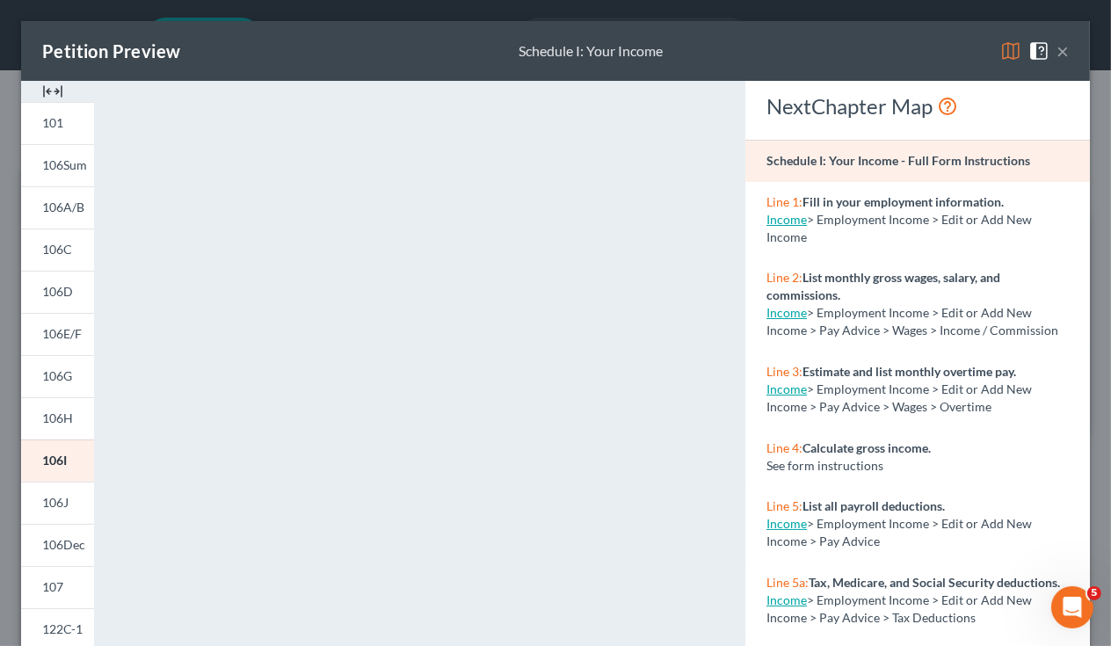
scroll to position [344, 0]
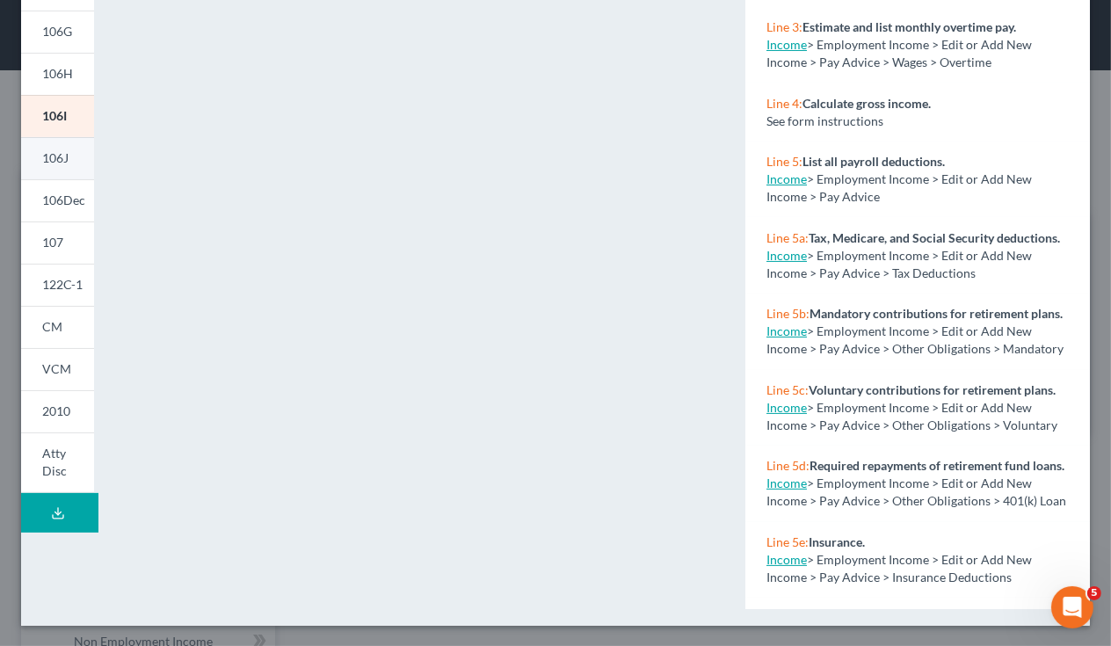
click at [64, 156] on span "106J" at bounding box center [55, 157] width 26 height 15
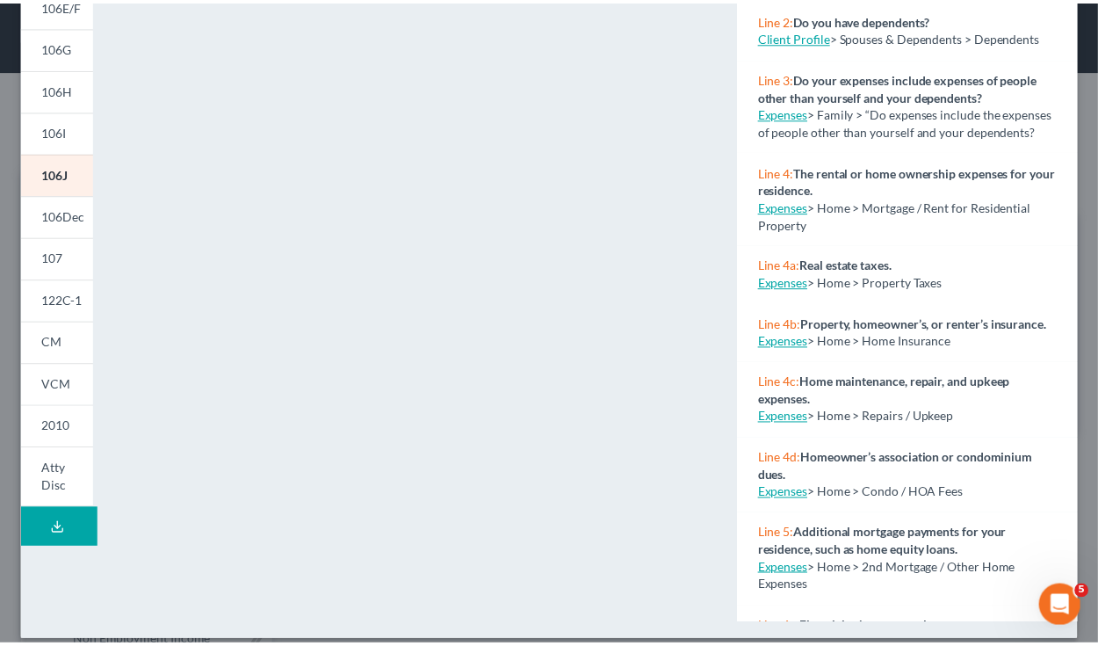
scroll to position [0, 0]
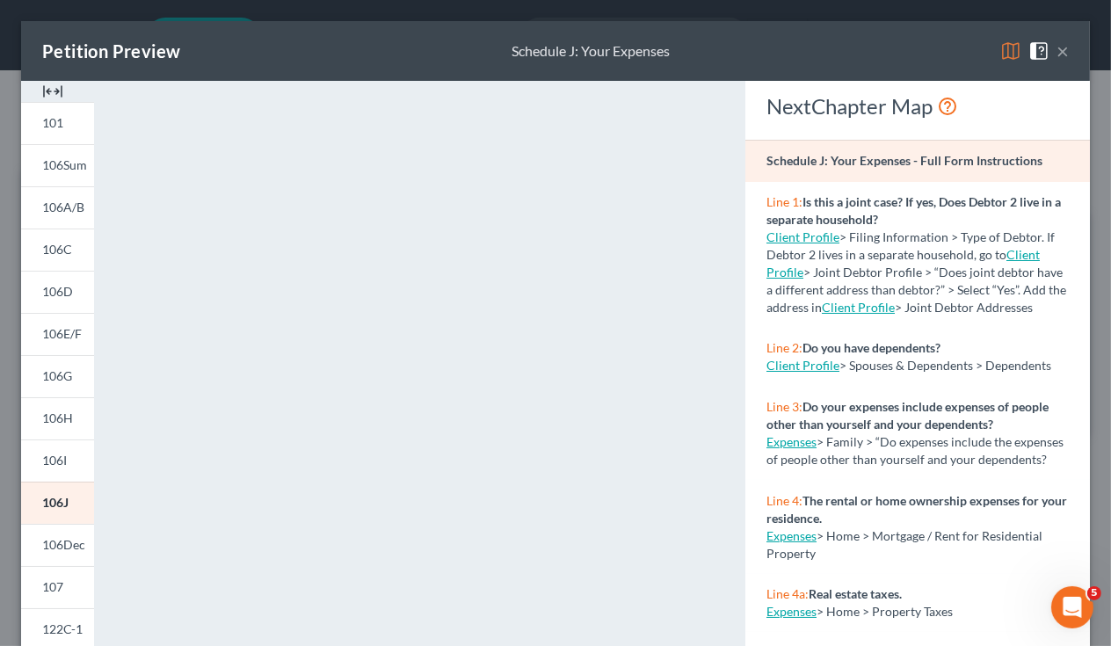
click at [1004, 51] on button "×" at bounding box center [1062, 50] width 12 height 21
